Goal: Task Accomplishment & Management: Use online tool/utility

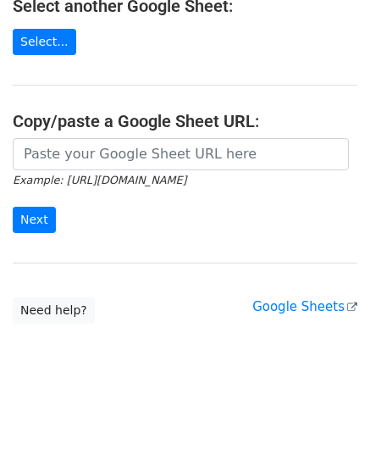
scroll to position [215, 0]
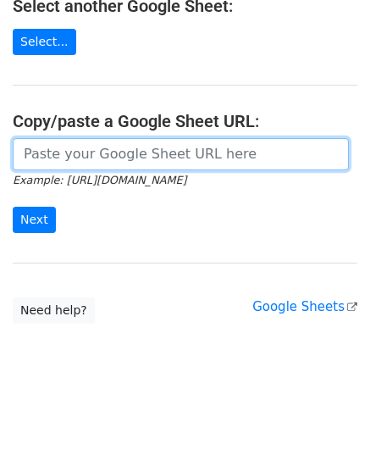
click at [80, 151] on input "url" at bounding box center [181, 154] width 336 height 32
paste input "[URL][DOMAIN_NAME]"
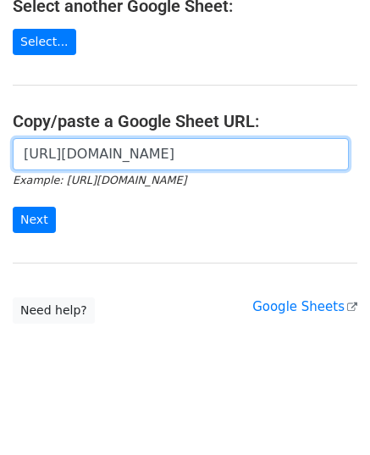
scroll to position [0, 511]
type input "[URL][DOMAIN_NAME]"
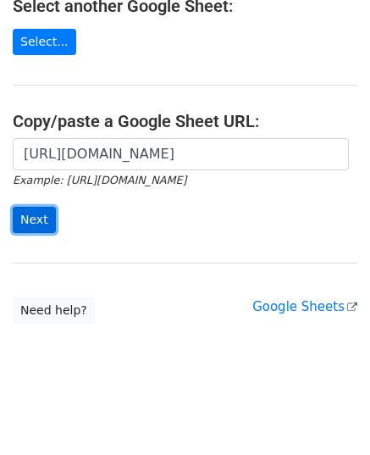
click at [36, 212] on input "Next" at bounding box center [34, 220] width 43 height 26
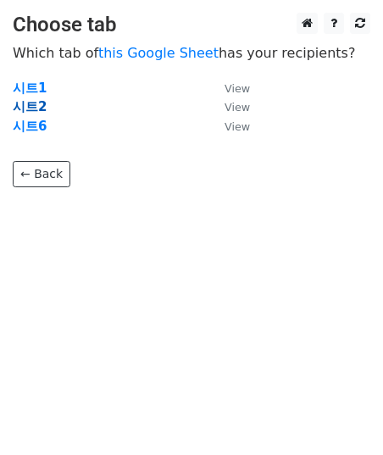
click at [36, 109] on strong "시트2" at bounding box center [30, 106] width 34 height 15
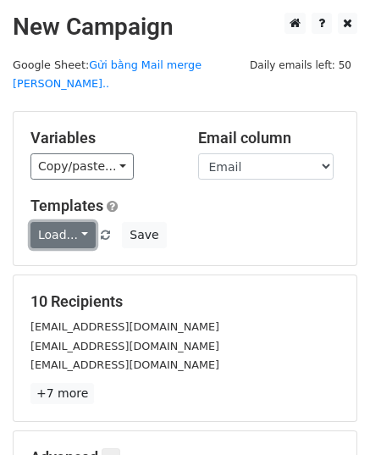
click at [67, 222] on link "Load..." at bounding box center [62, 235] width 65 height 26
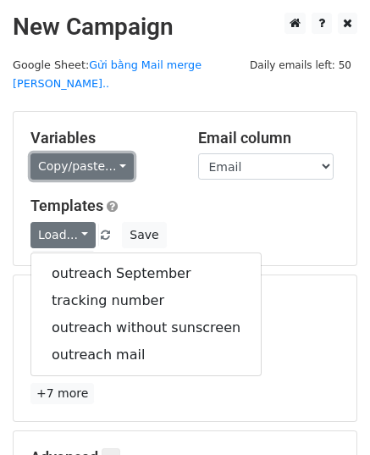
click at [113, 153] on link "Copy/paste..." at bounding box center [81, 166] width 103 height 26
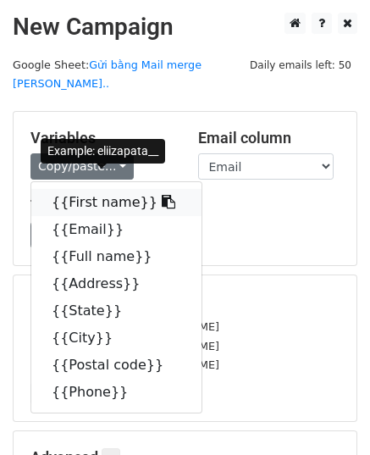
click at [112, 189] on link "{{First name}}" at bounding box center [116, 202] width 170 height 27
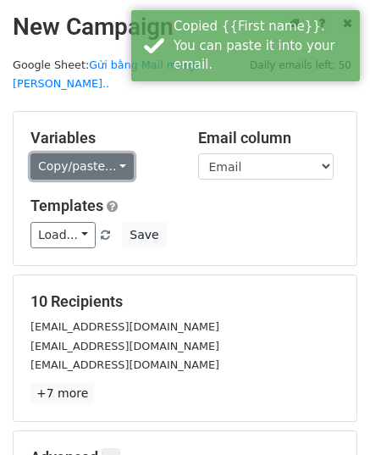
click at [105, 153] on link "Copy/paste..." at bounding box center [81, 166] width 103 height 26
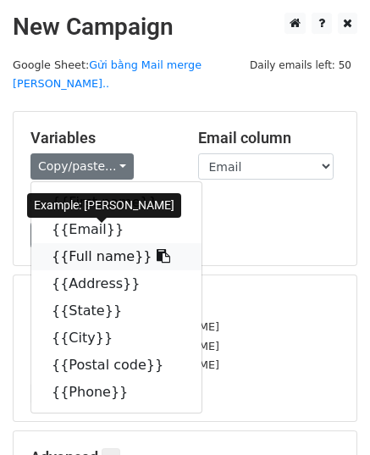
click at [157, 249] on icon at bounding box center [164, 256] width 14 height 14
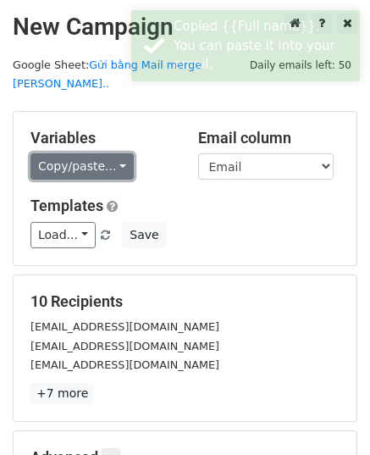
click at [113, 153] on link "Copy/paste..." at bounding box center [81, 166] width 103 height 26
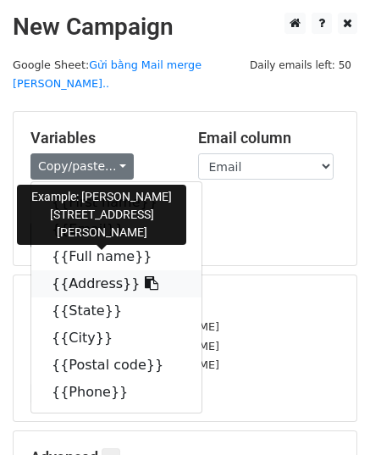
click at [145, 276] on icon at bounding box center [152, 283] width 14 height 14
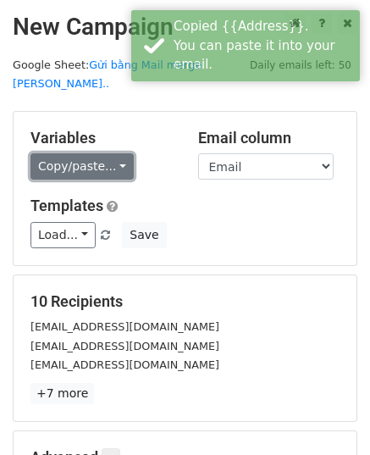
click at [113, 153] on link "Copy/paste..." at bounding box center [81, 166] width 103 height 26
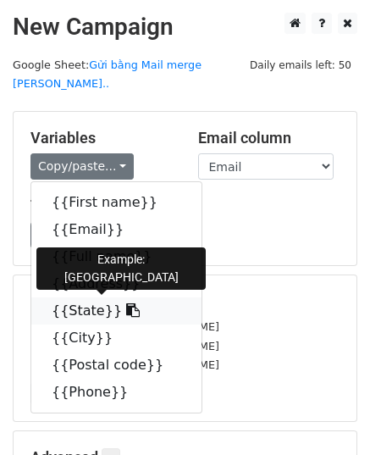
click at [126, 303] on icon at bounding box center [133, 310] width 14 height 14
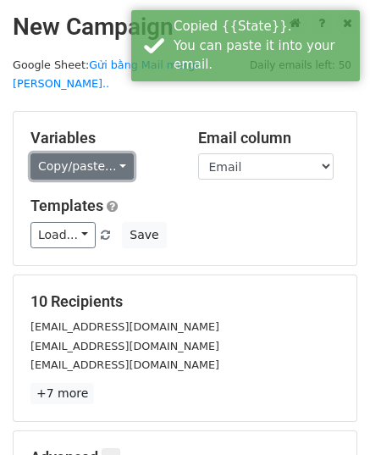
click at [115, 153] on link "Copy/paste..." at bounding box center [81, 166] width 103 height 26
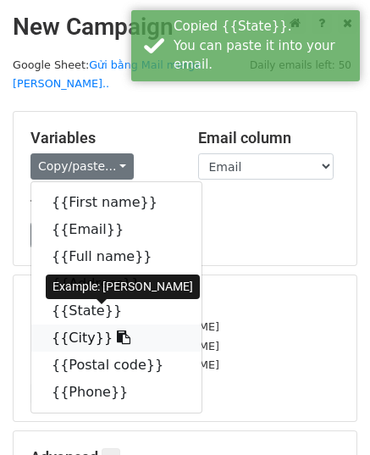
click at [117, 330] on icon at bounding box center [124, 337] width 14 height 14
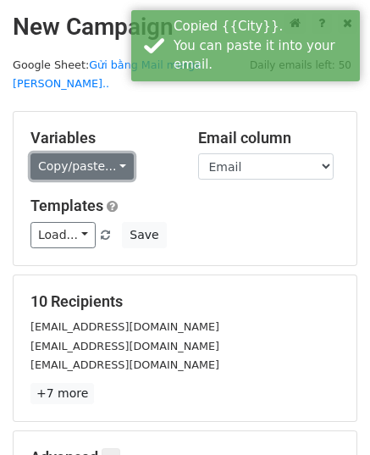
click at [113, 153] on link "Copy/paste..." at bounding box center [81, 166] width 103 height 26
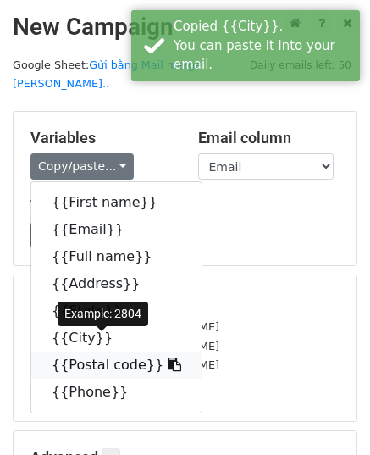
click at [112, 351] on link "{{Postal code}}" at bounding box center [116, 364] width 170 height 27
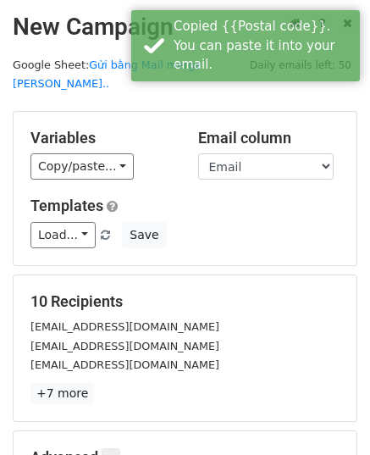
click at [124, 153] on div "Copy/paste... {{First name}} {{Email}} {{Full name}} {{Address}} {{State}} {{Ci…" at bounding box center [101, 166] width 142 height 26
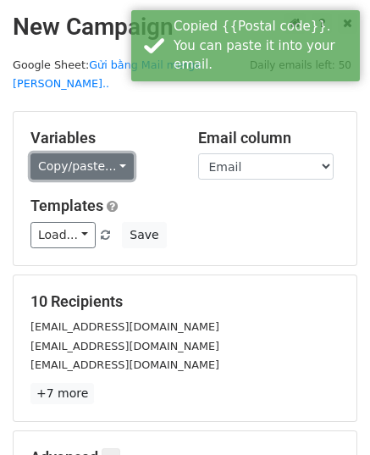
click at [115, 153] on link "Copy/paste..." at bounding box center [81, 166] width 103 height 26
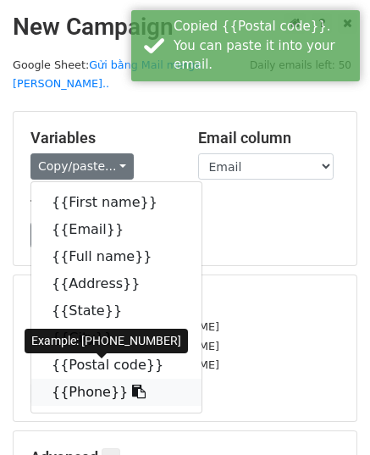
click at [107, 378] on link "{{Phone}}" at bounding box center [116, 391] width 170 height 27
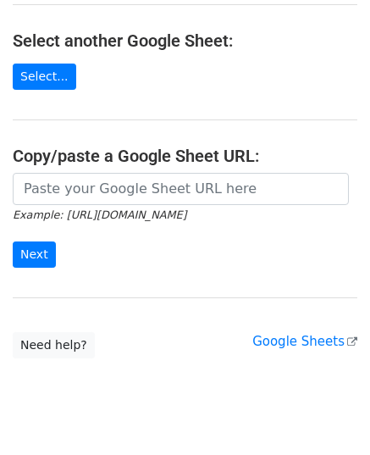
scroll to position [215, 0]
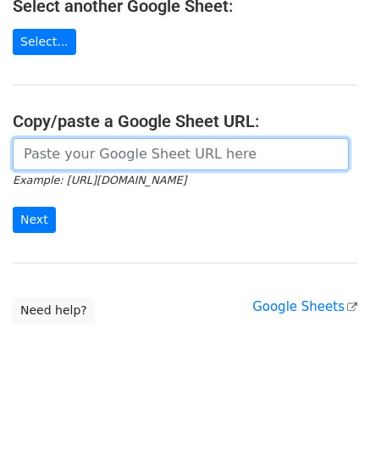
click at [109, 158] on input "url" at bounding box center [181, 154] width 336 height 32
